Goal: Navigation & Orientation: Find specific page/section

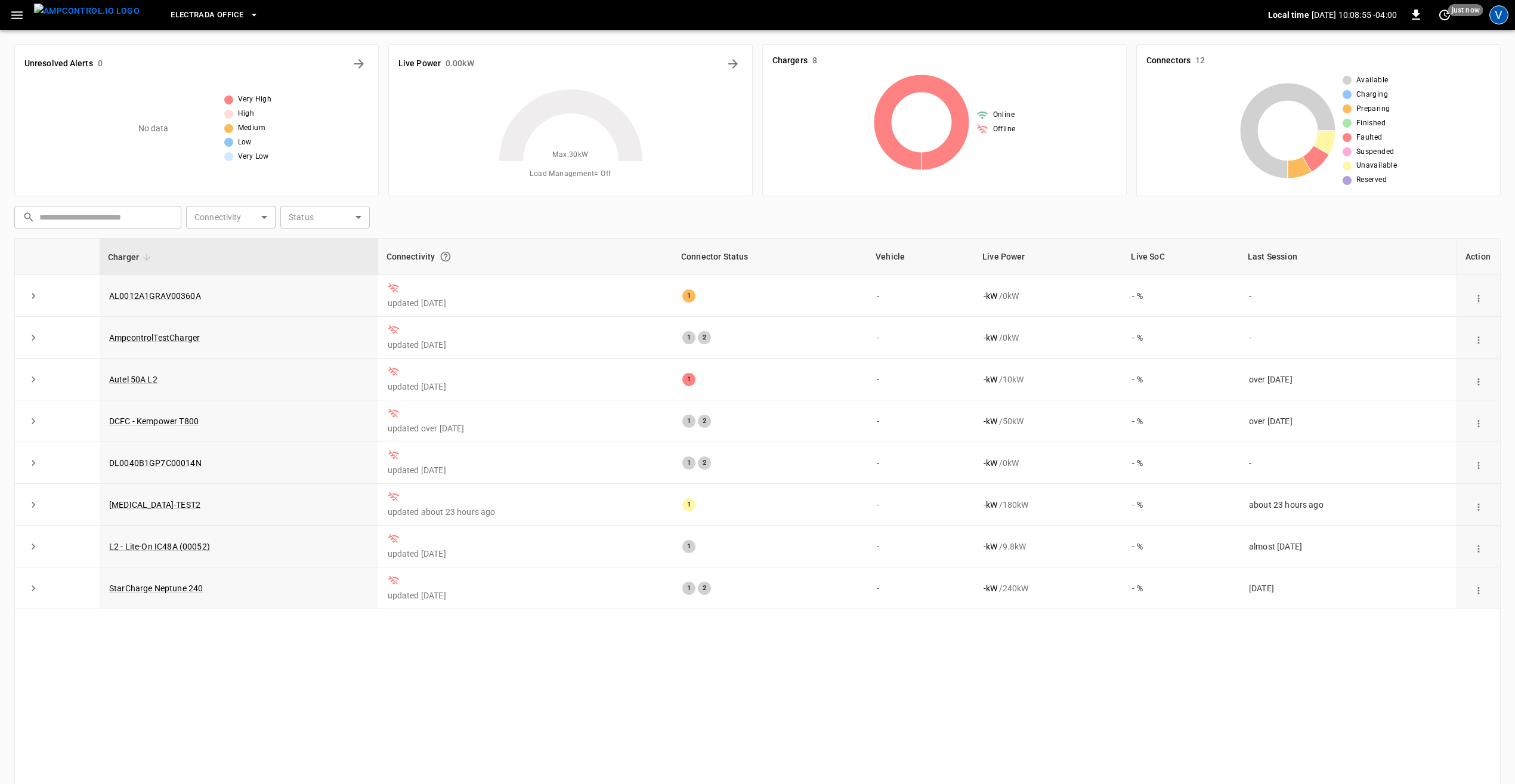
click at [1500, 12] on div "V" at bounding box center [1499, 15] width 19 height 19
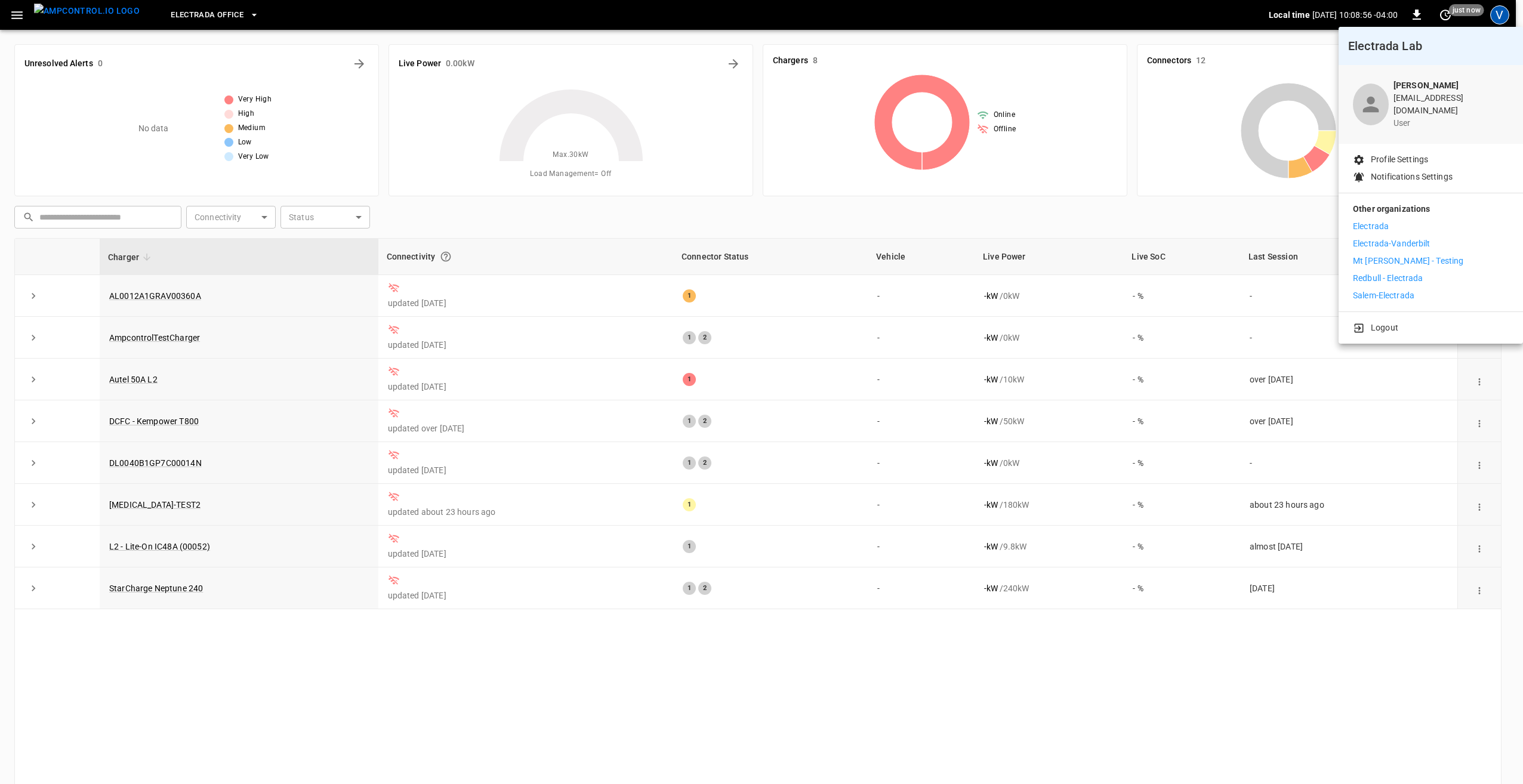
click at [1388, 221] on p "Electrada" at bounding box center [1371, 227] width 36 height 13
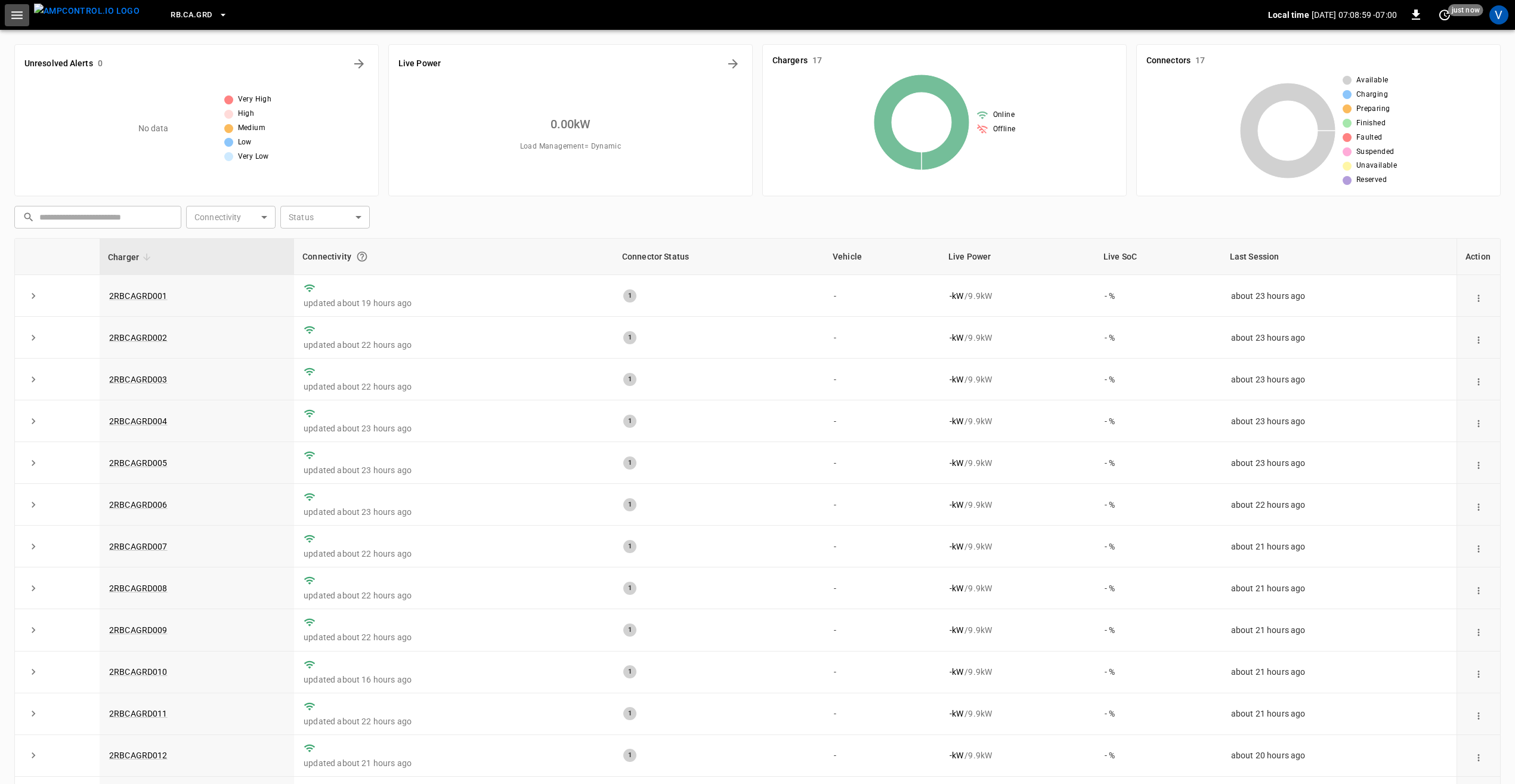
click at [14, 19] on icon "button" at bounding box center [17, 15] width 15 height 15
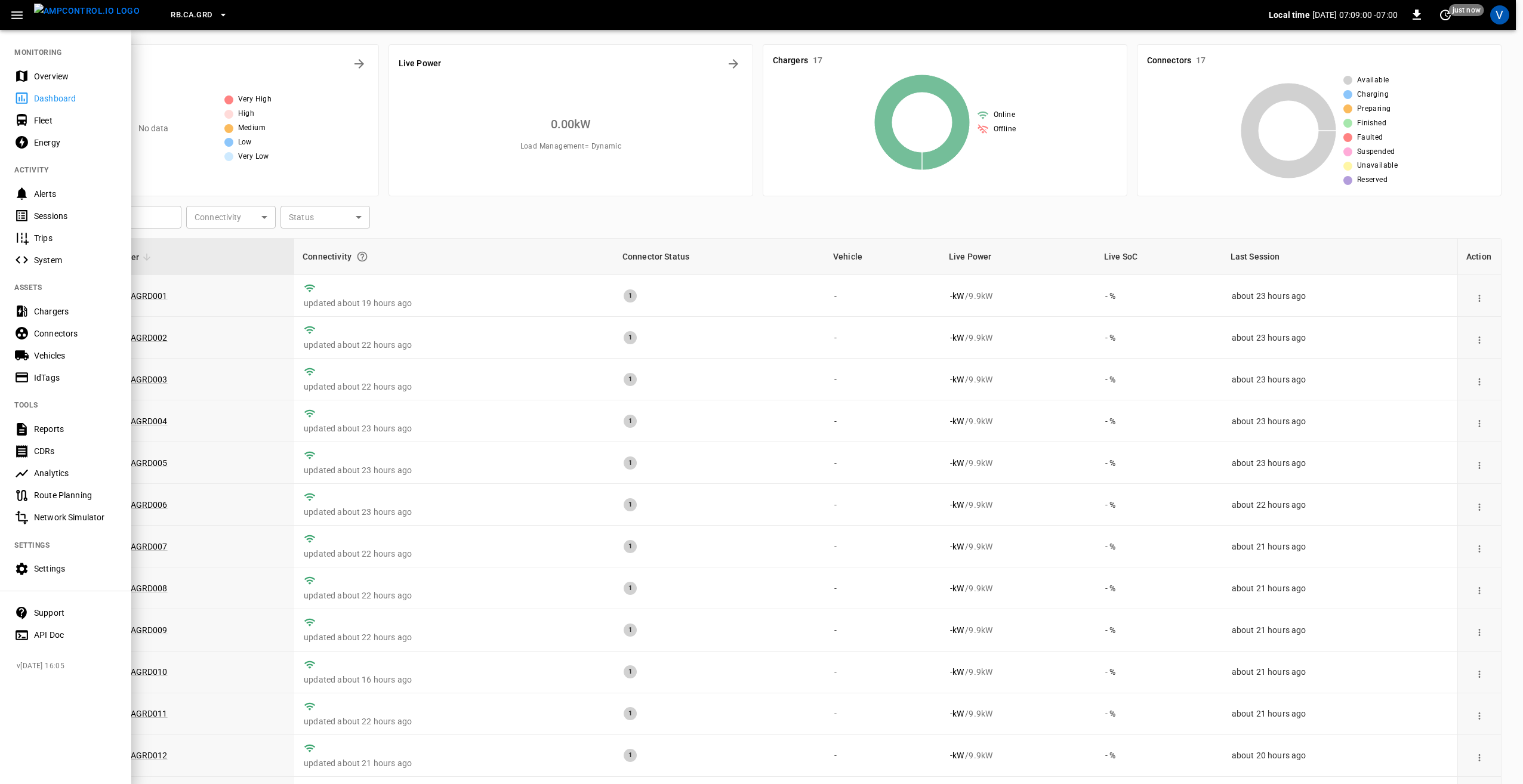
click at [59, 79] on div "Overview" at bounding box center [75, 76] width 83 height 12
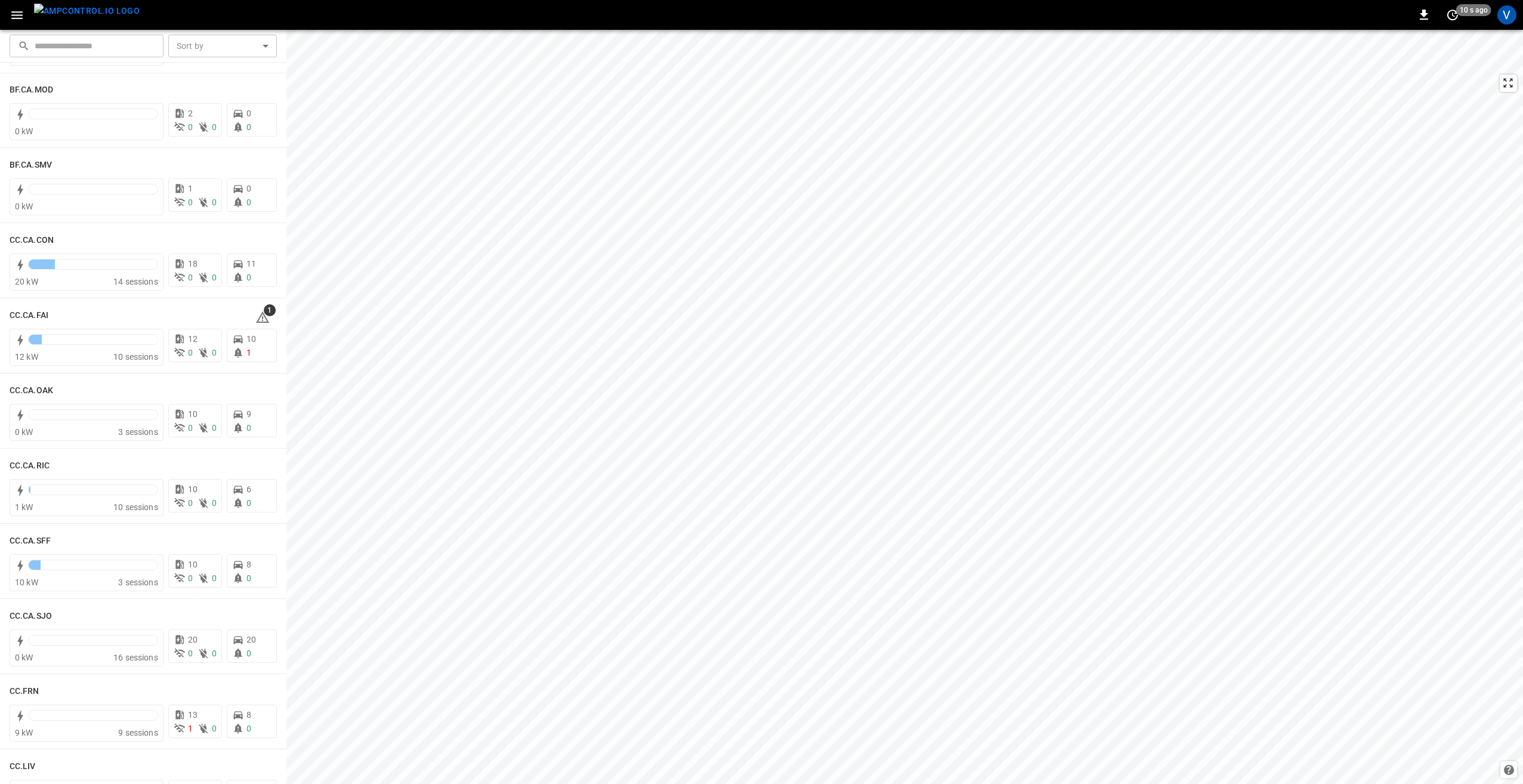
scroll to position [59, 0]
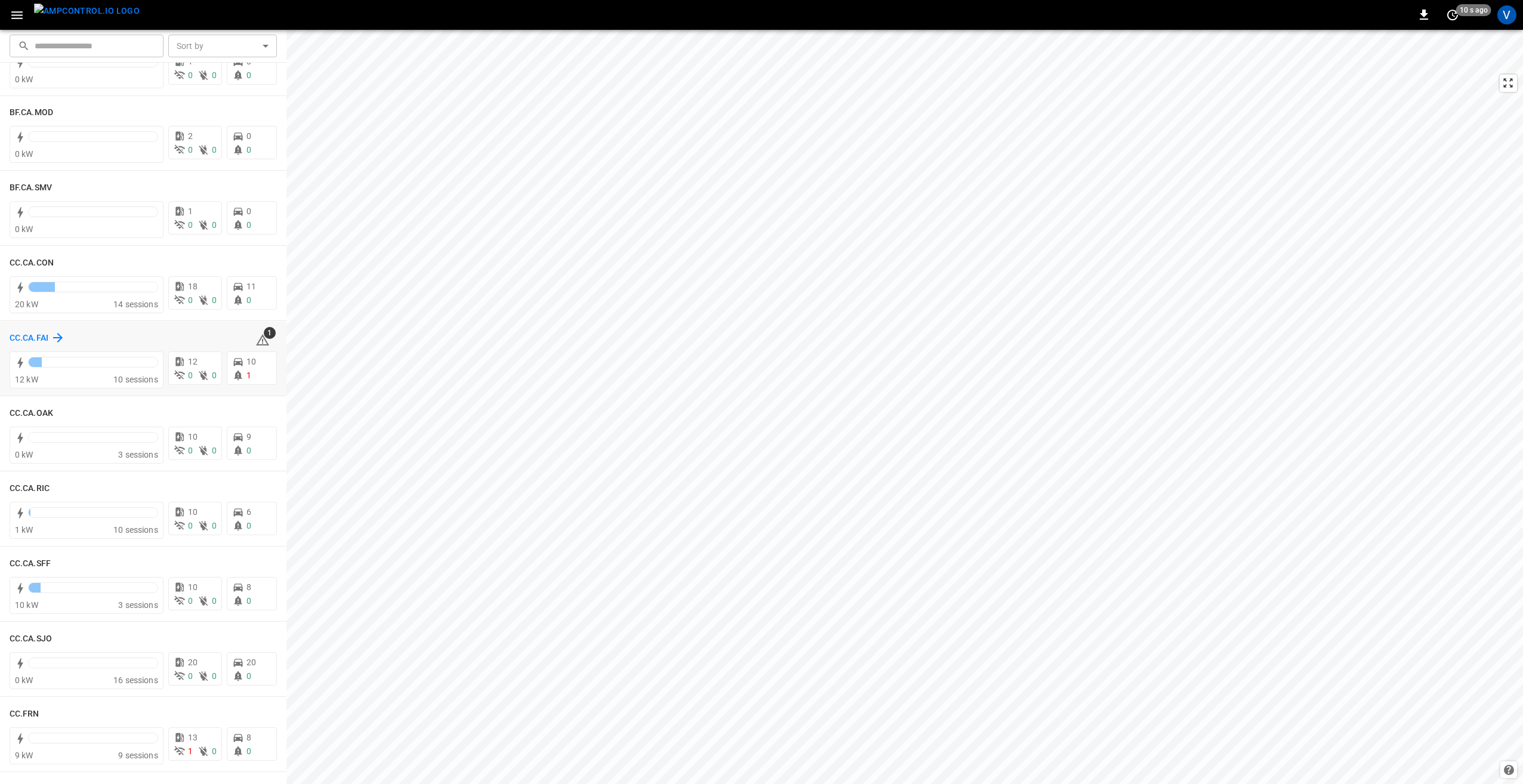
click at [39, 340] on h6 "CC.CA.FAI" at bounding box center [29, 338] width 39 height 13
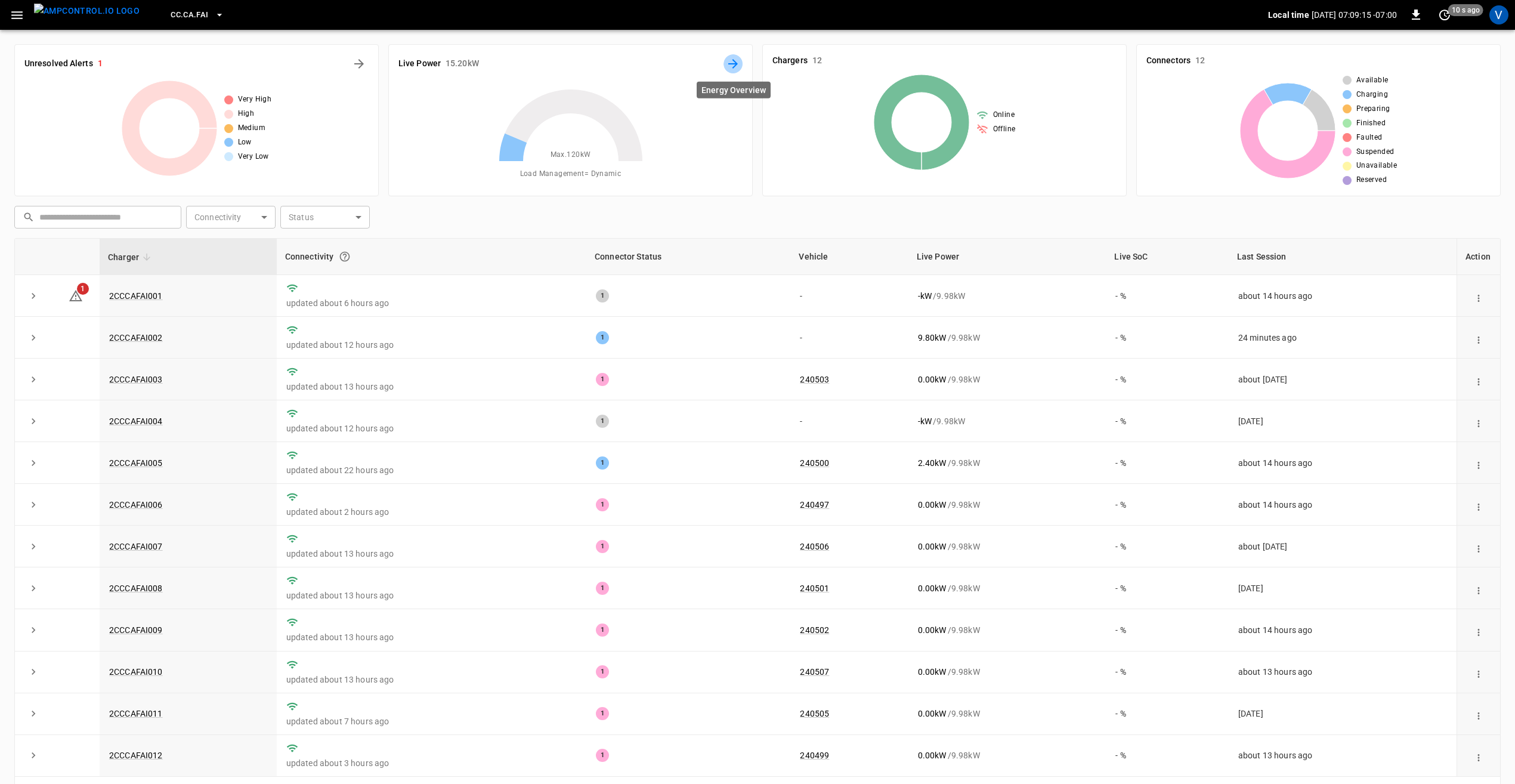
click at [732, 62] on icon "Energy Overview" at bounding box center [733, 64] width 14 height 14
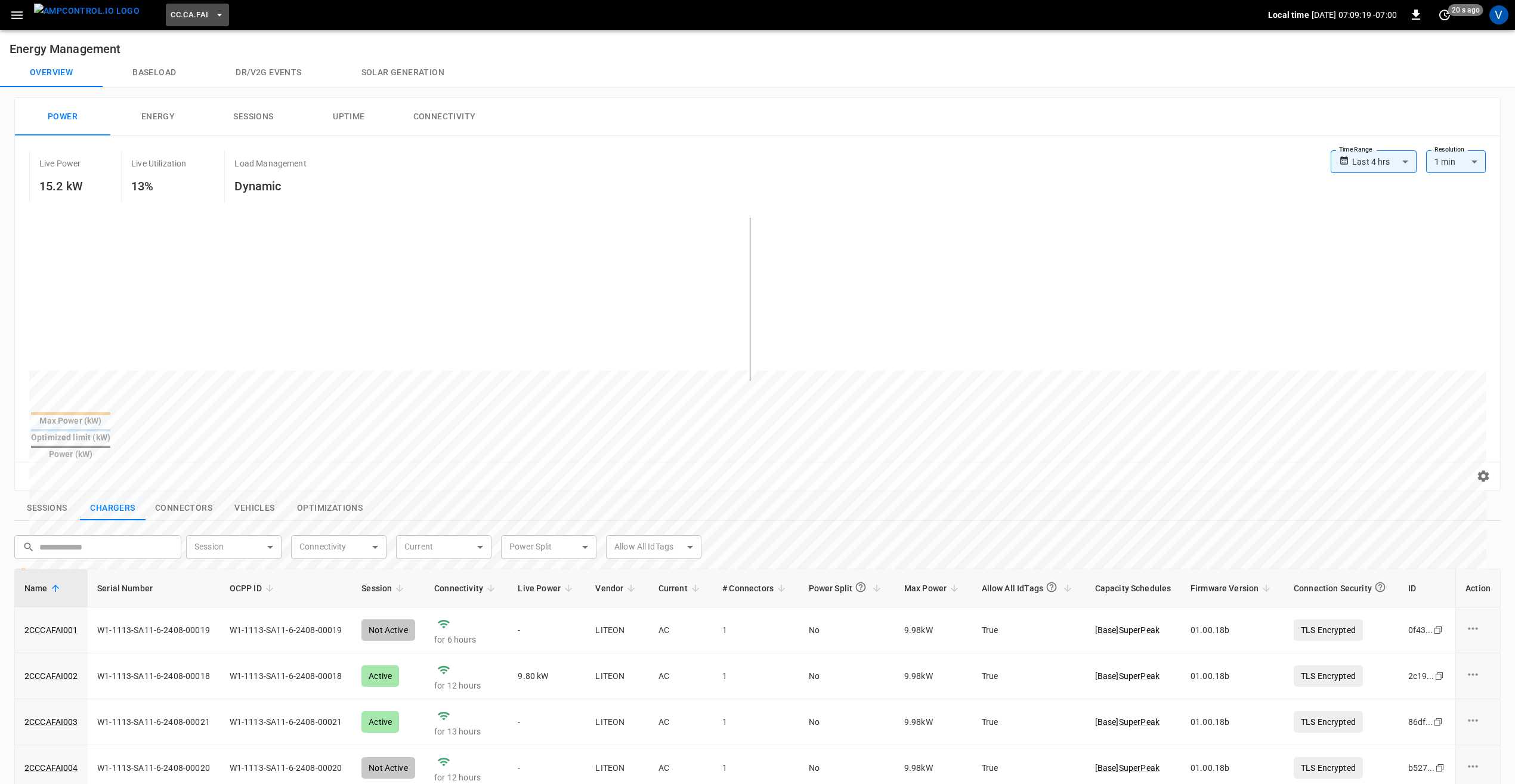
click at [181, 22] on button "CC.CA.FAI" at bounding box center [197, 15] width 63 height 23
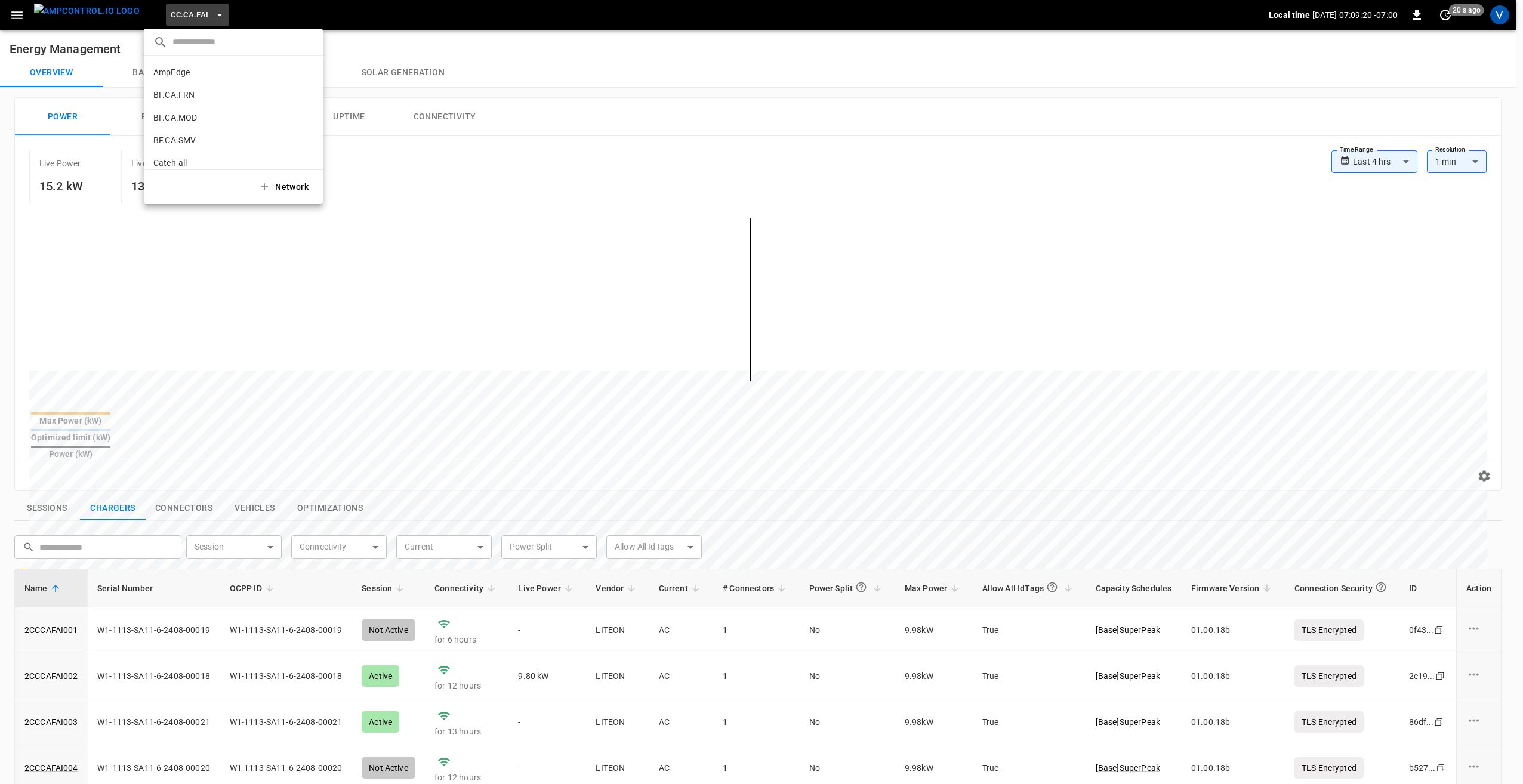
scroll to position [132, 0]
click at [204, 99] on li "CC.CA.OAK 0bd8 ..." at bounding box center [233, 98] width 179 height 22
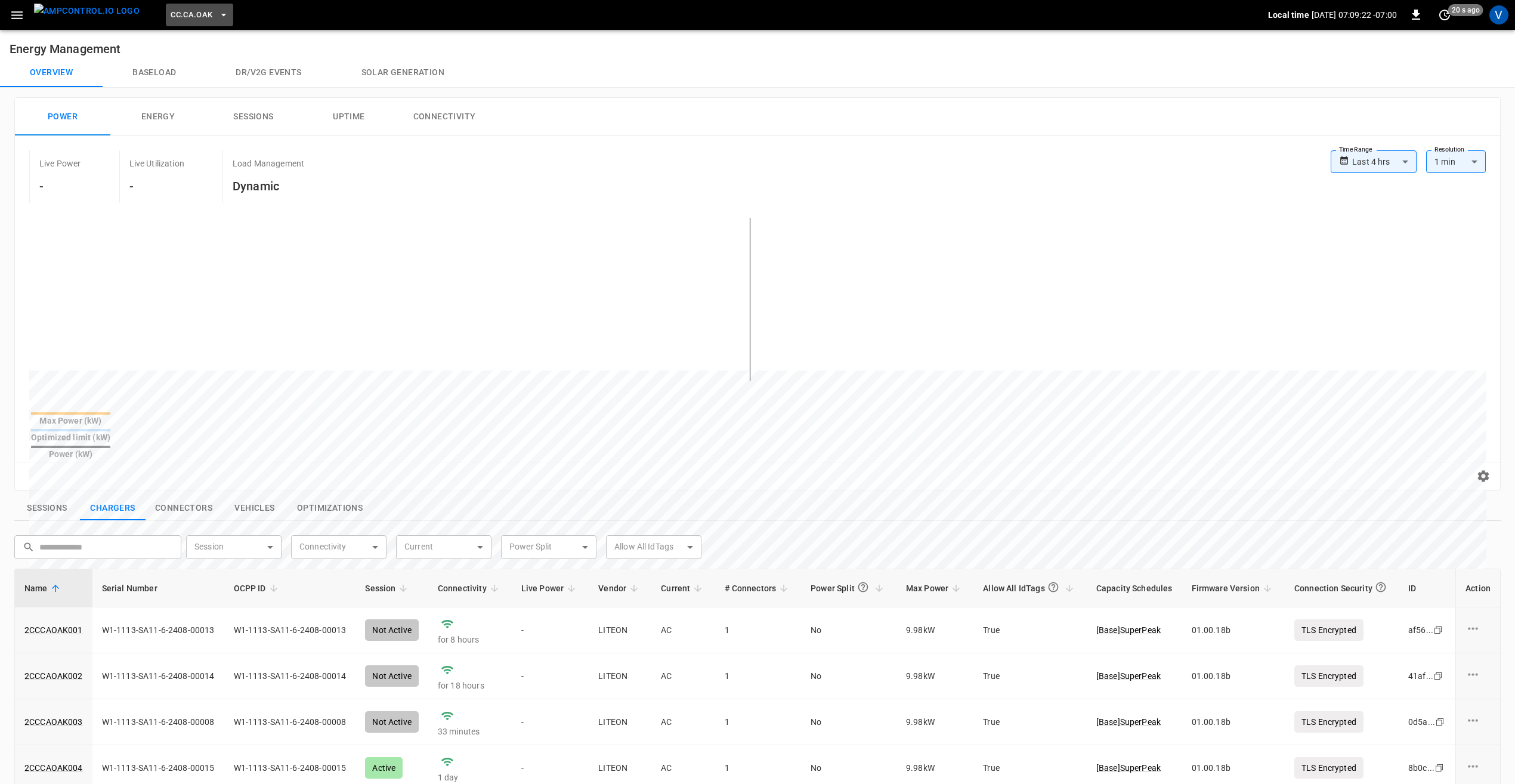
click at [195, 24] on button "CC.CA.OAK" at bounding box center [199, 15] width 67 height 23
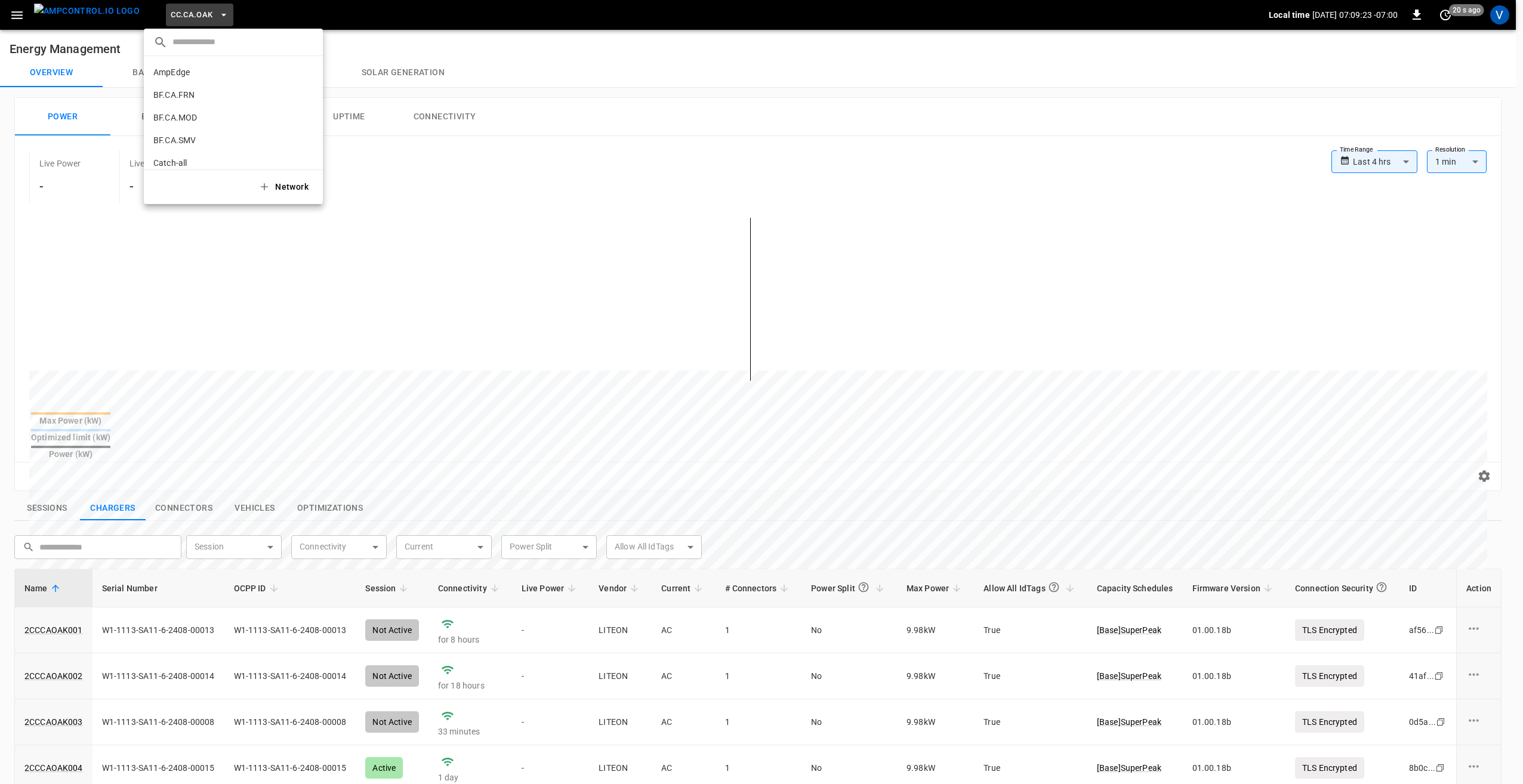
scroll to position [155, 0]
click at [194, 98] on li "CC.CA.RIC 998c ..." at bounding box center [233, 98] width 179 height 22
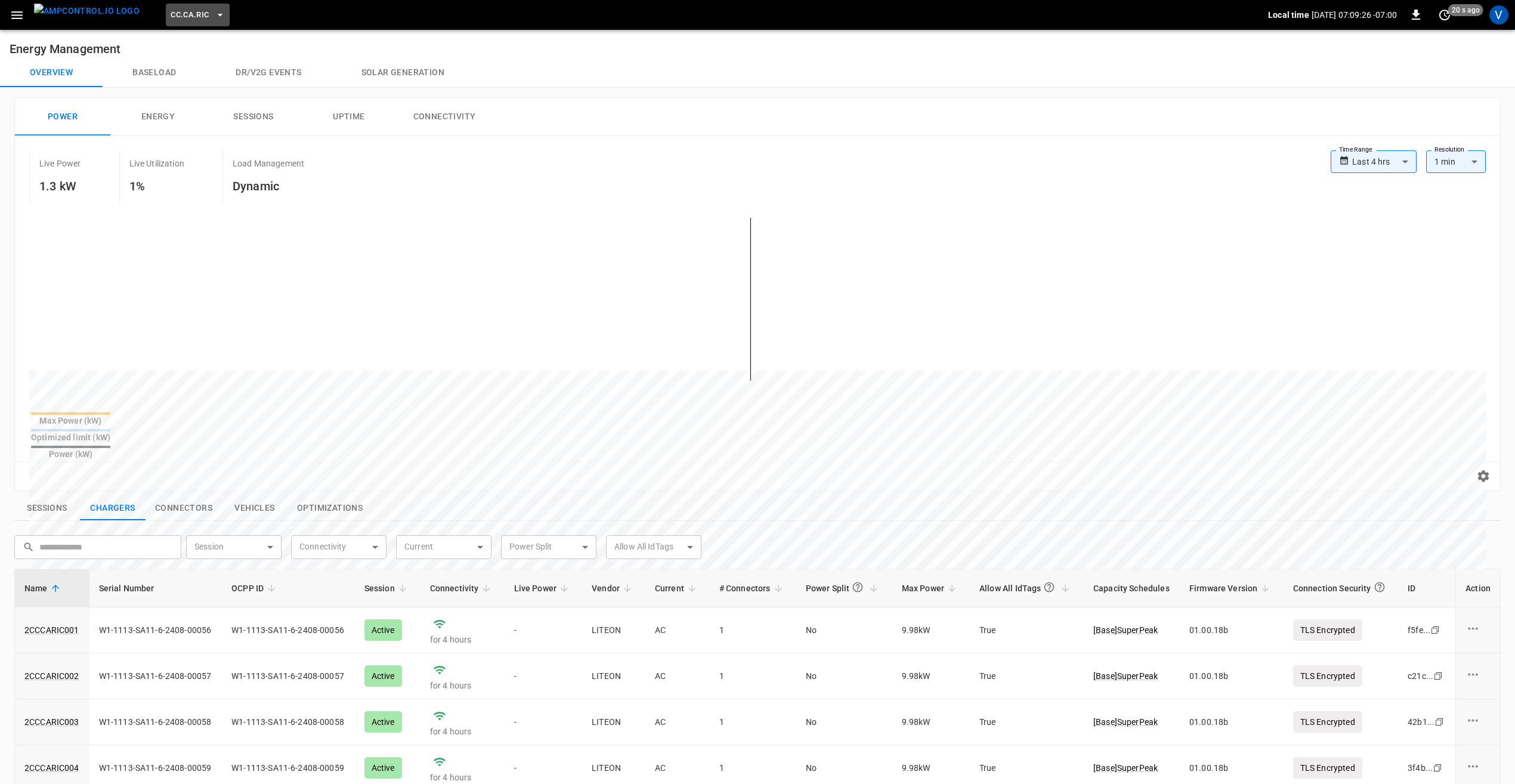
click at [178, 20] on span "CC.CA.RIC" at bounding box center [190, 15] width 38 height 13
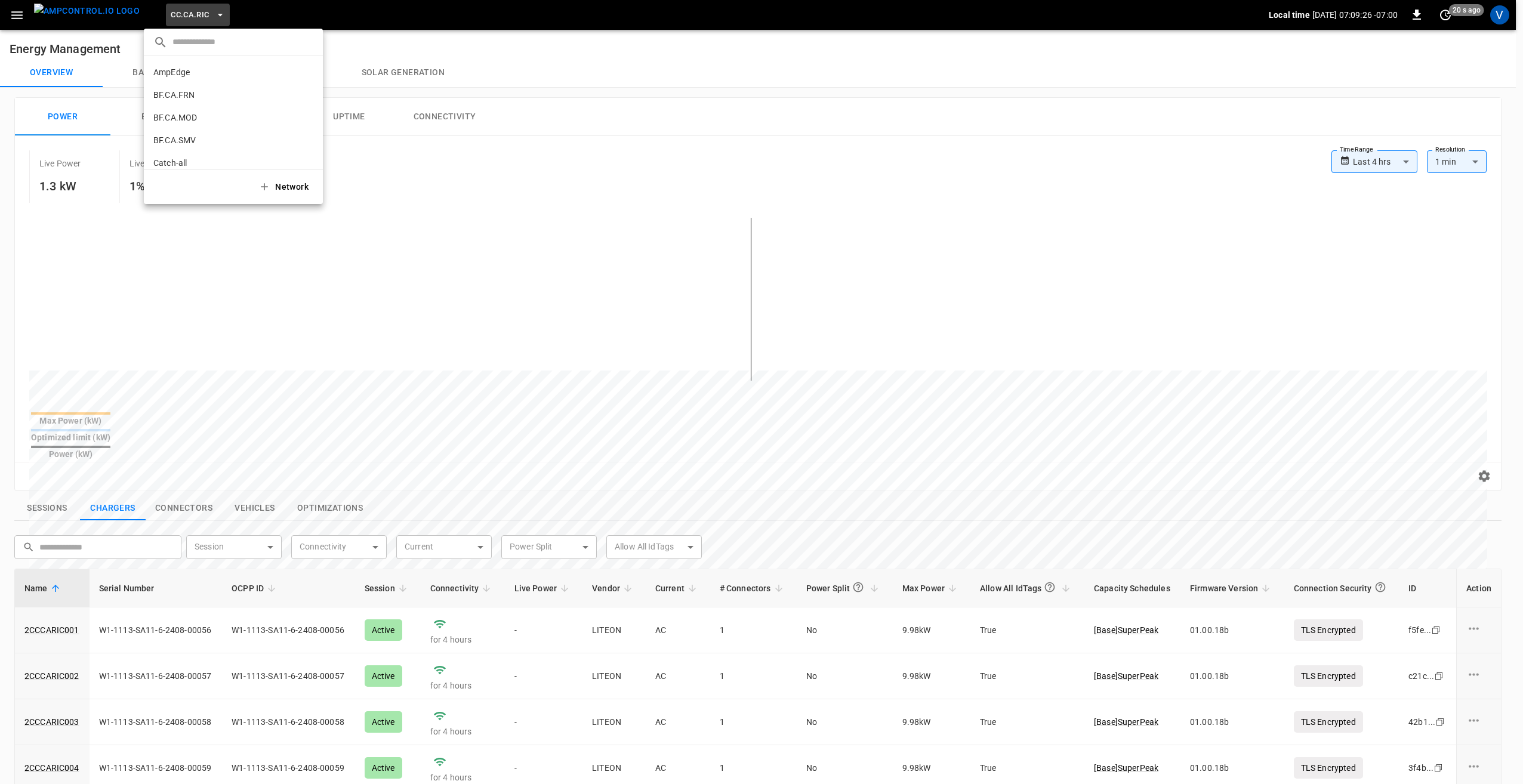
scroll to position [177, 0]
click at [195, 100] on li "CC.CA.SFF f655 ..." at bounding box center [233, 98] width 179 height 22
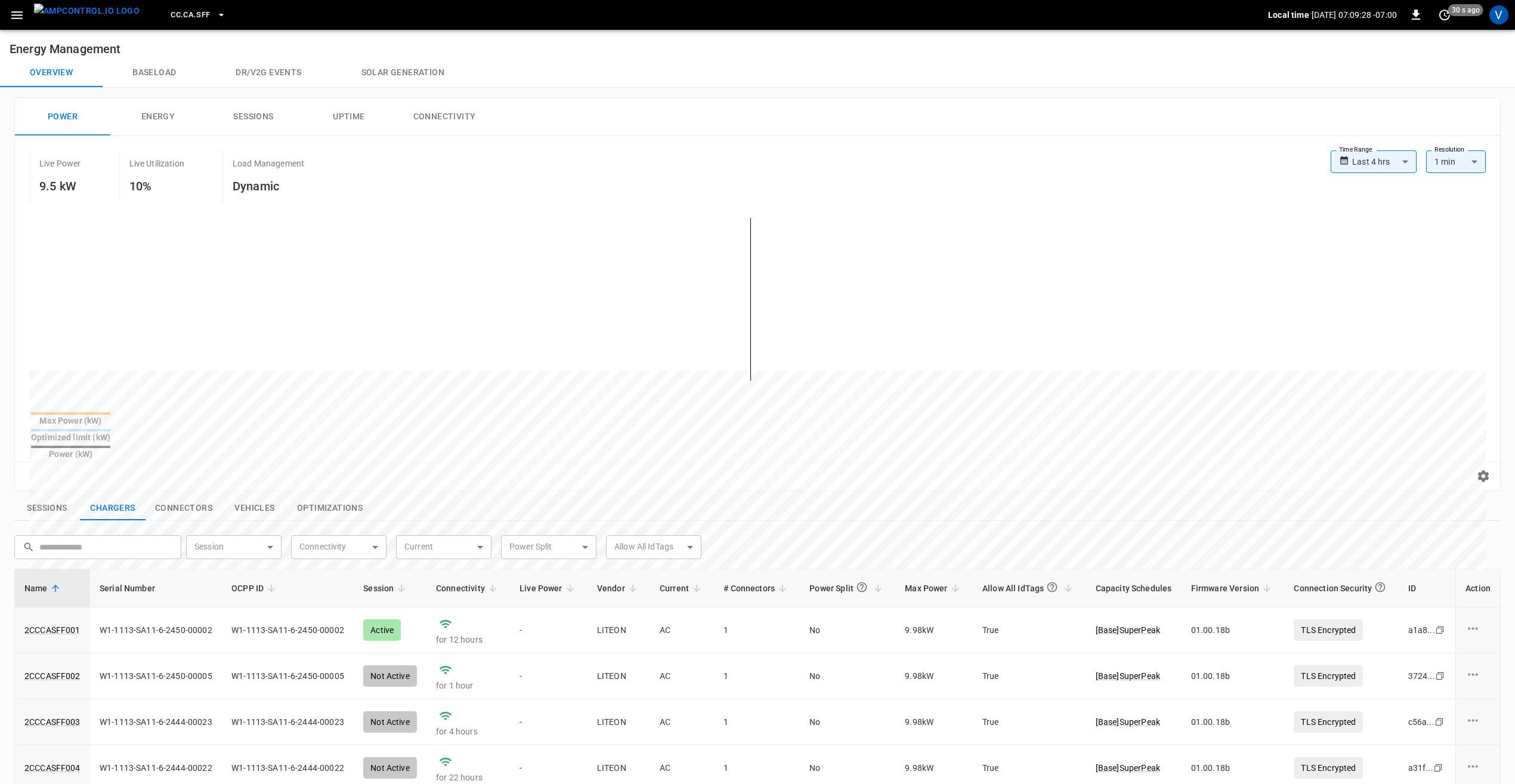
click at [215, 13] on icon "button" at bounding box center [221, 15] width 12 height 12
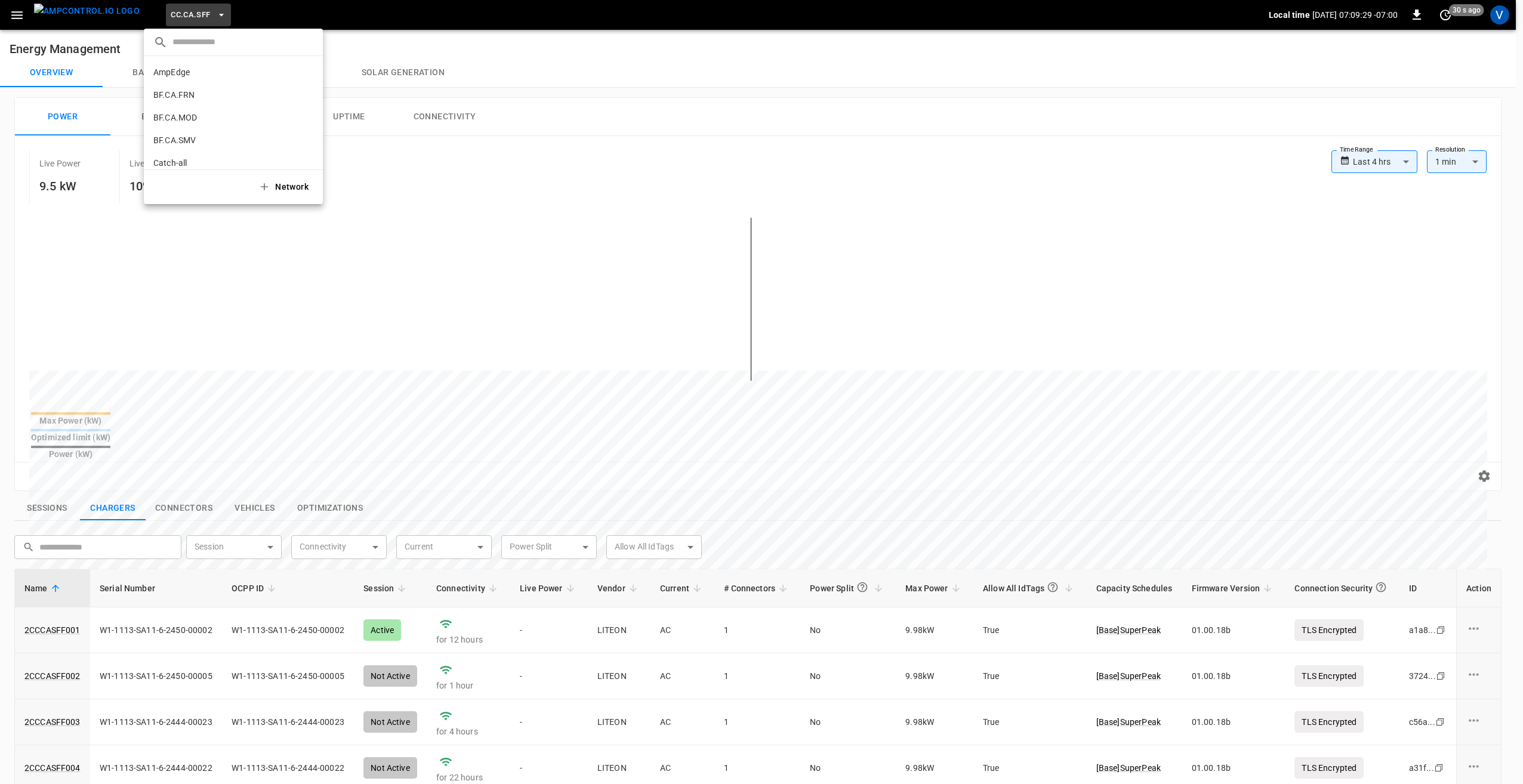
scroll to position [200, 0]
click at [191, 95] on p "CC.CA.SJO" at bounding box center [174, 98] width 42 height 12
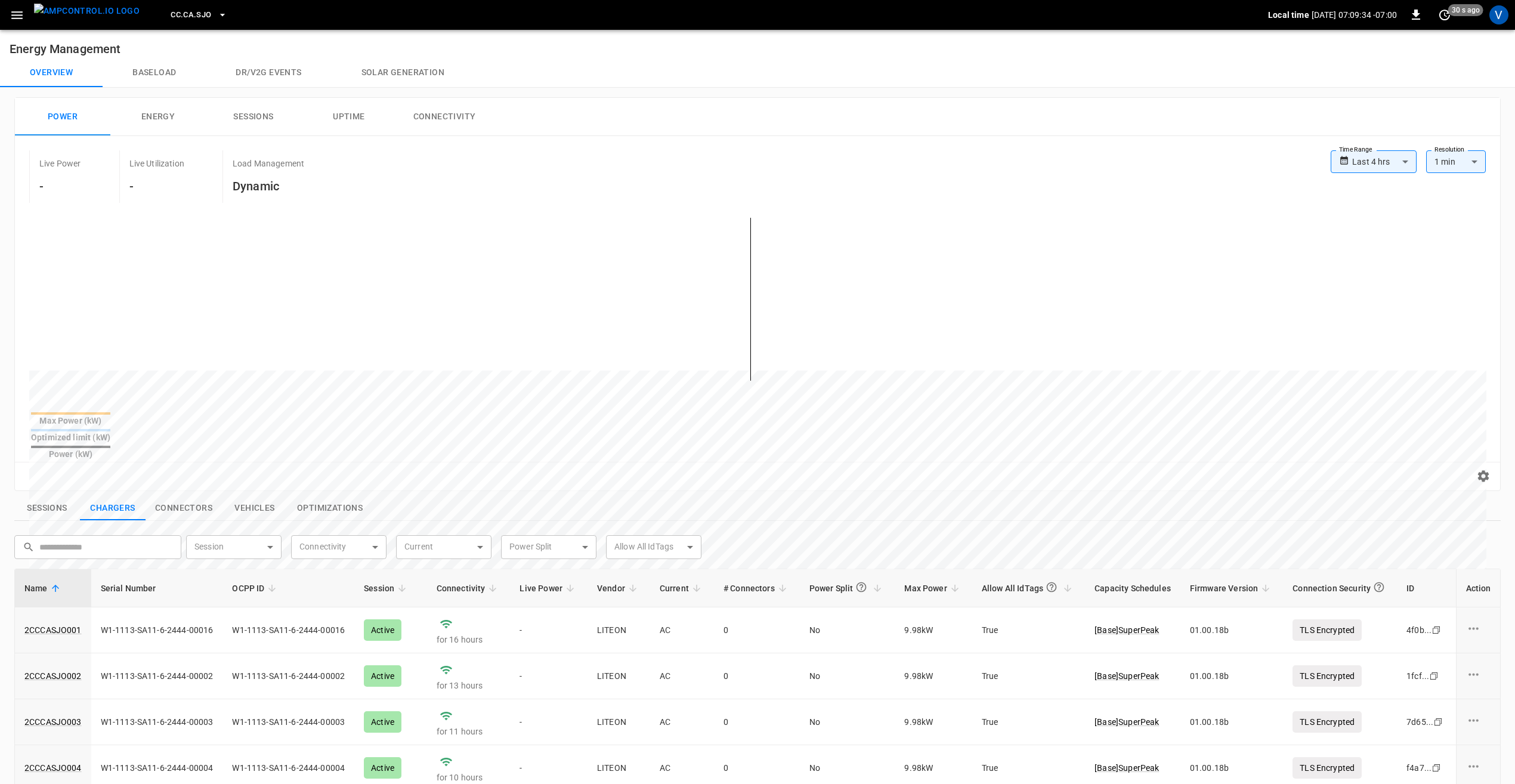
click at [13, 22] on icon "button" at bounding box center [17, 15] width 15 height 15
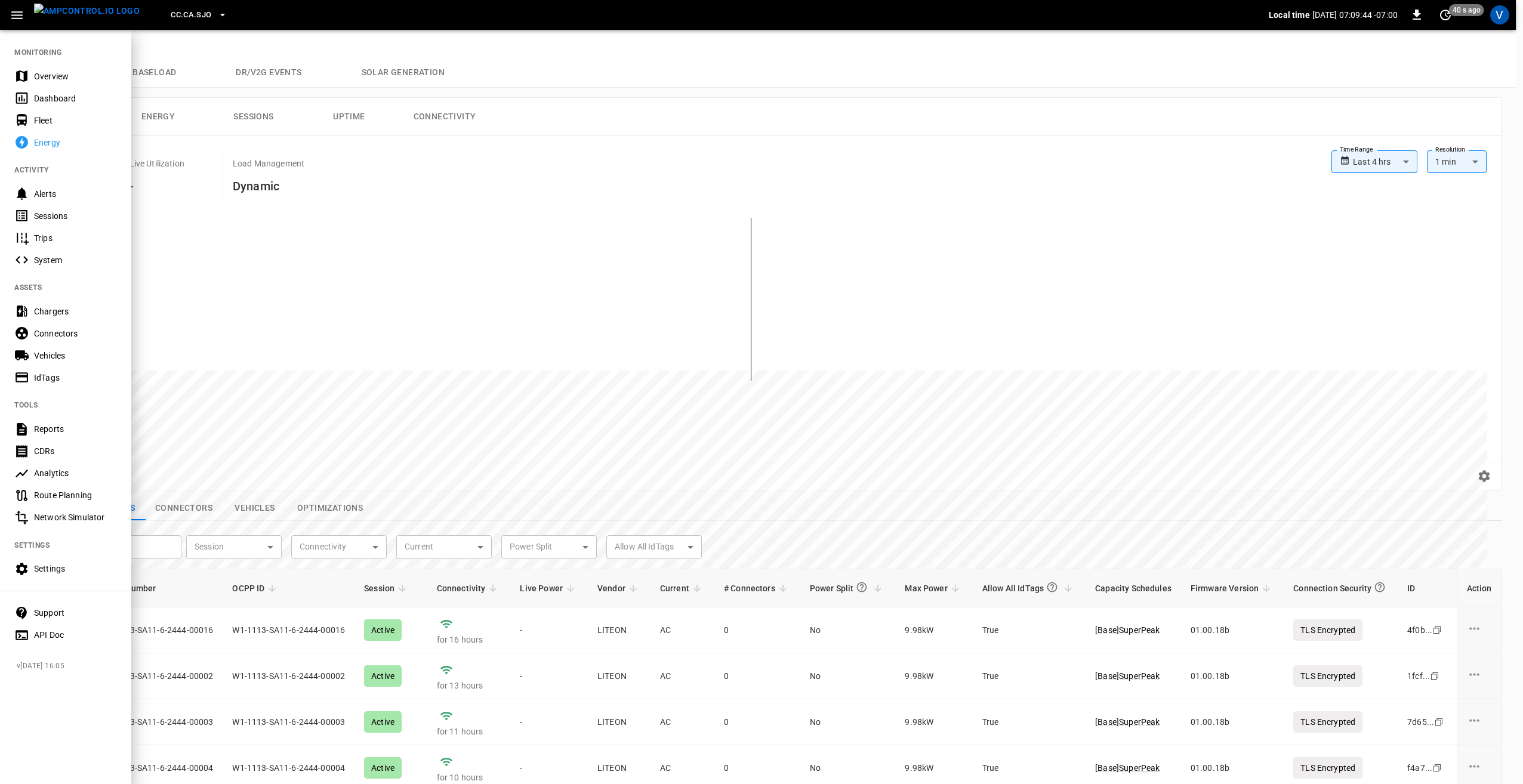
click at [43, 84] on div "Overview" at bounding box center [66, 76] width 132 height 22
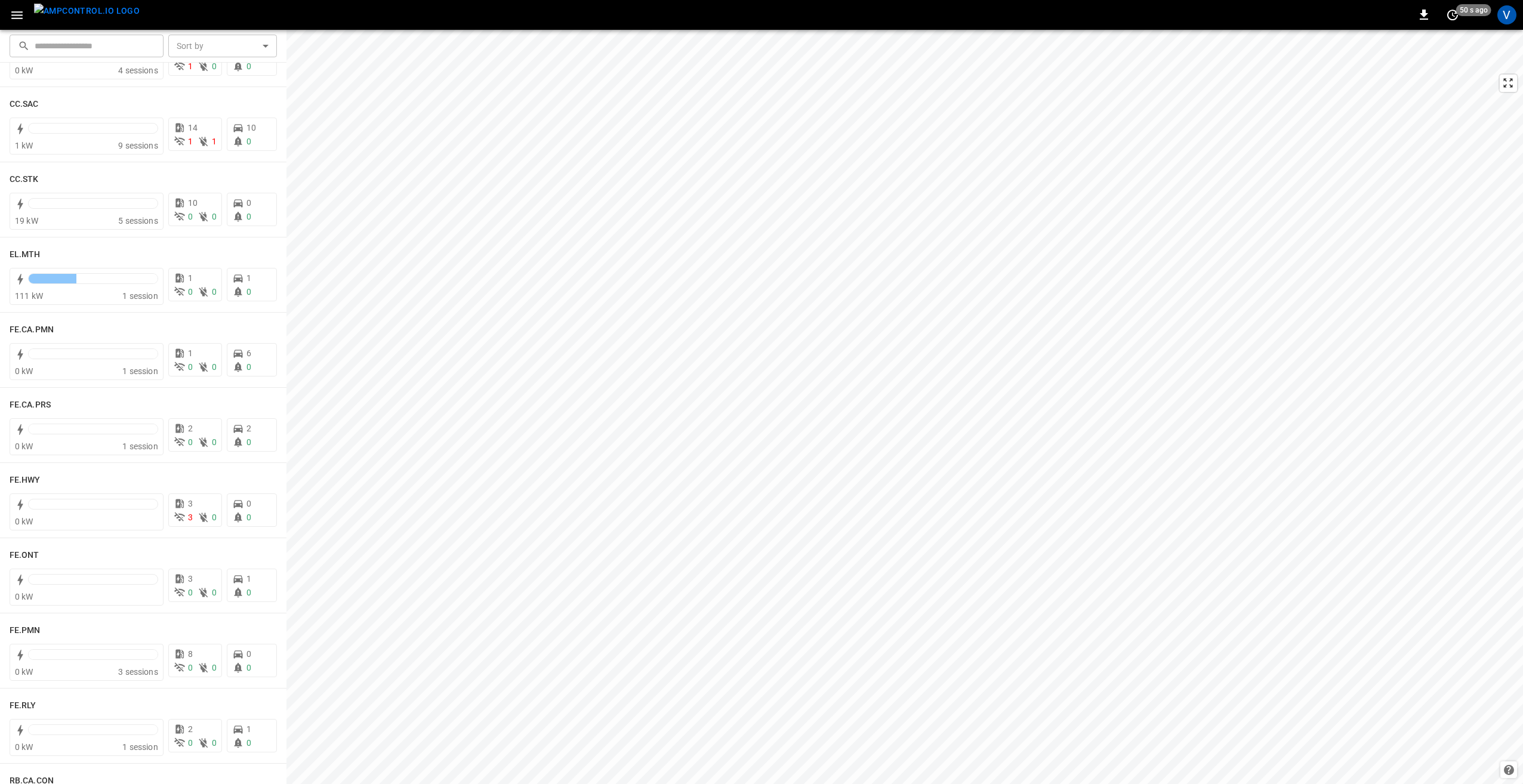
scroll to position [954, 0]
